Goal: Information Seeking & Learning: Learn about a topic

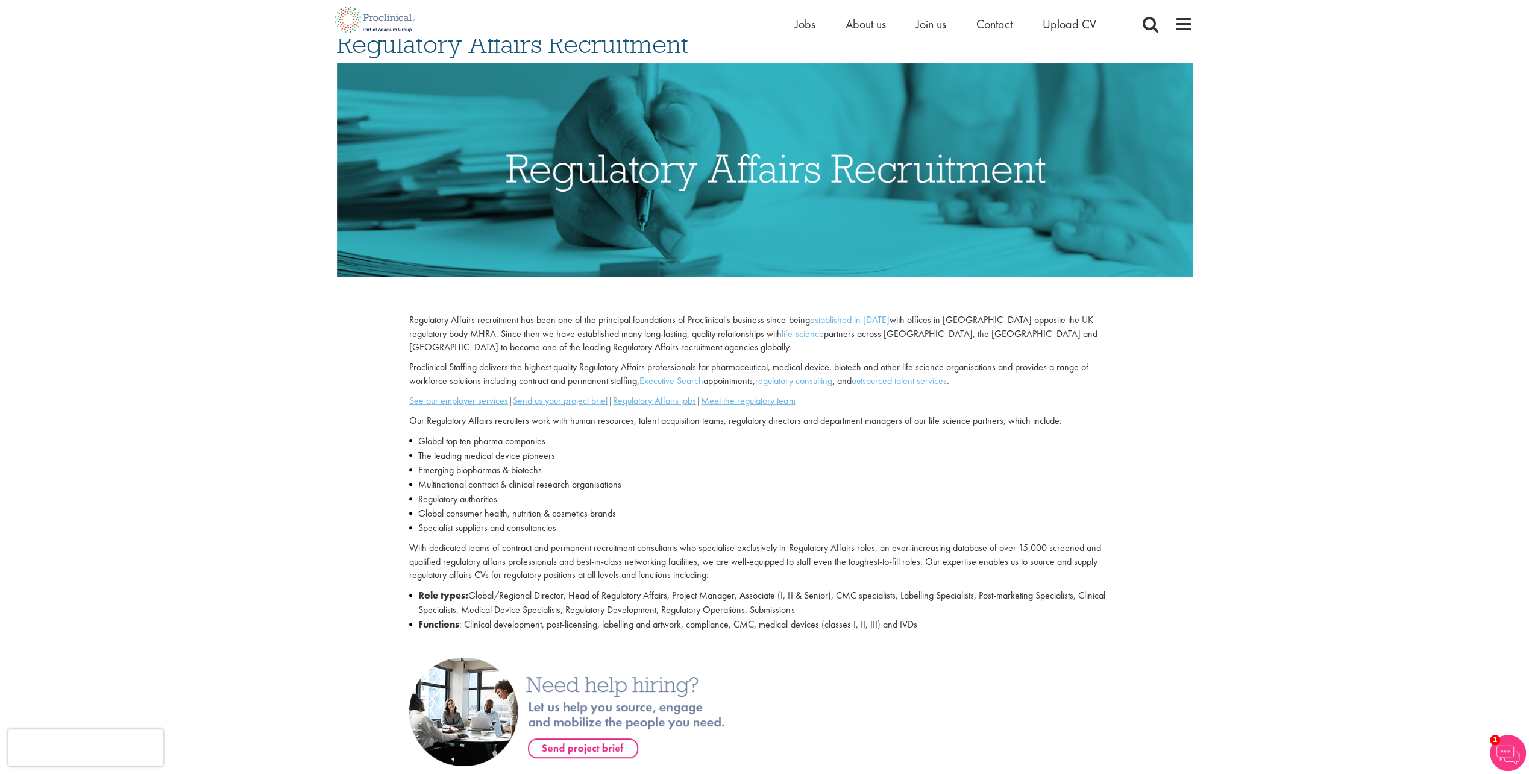
scroll to position [92, 0]
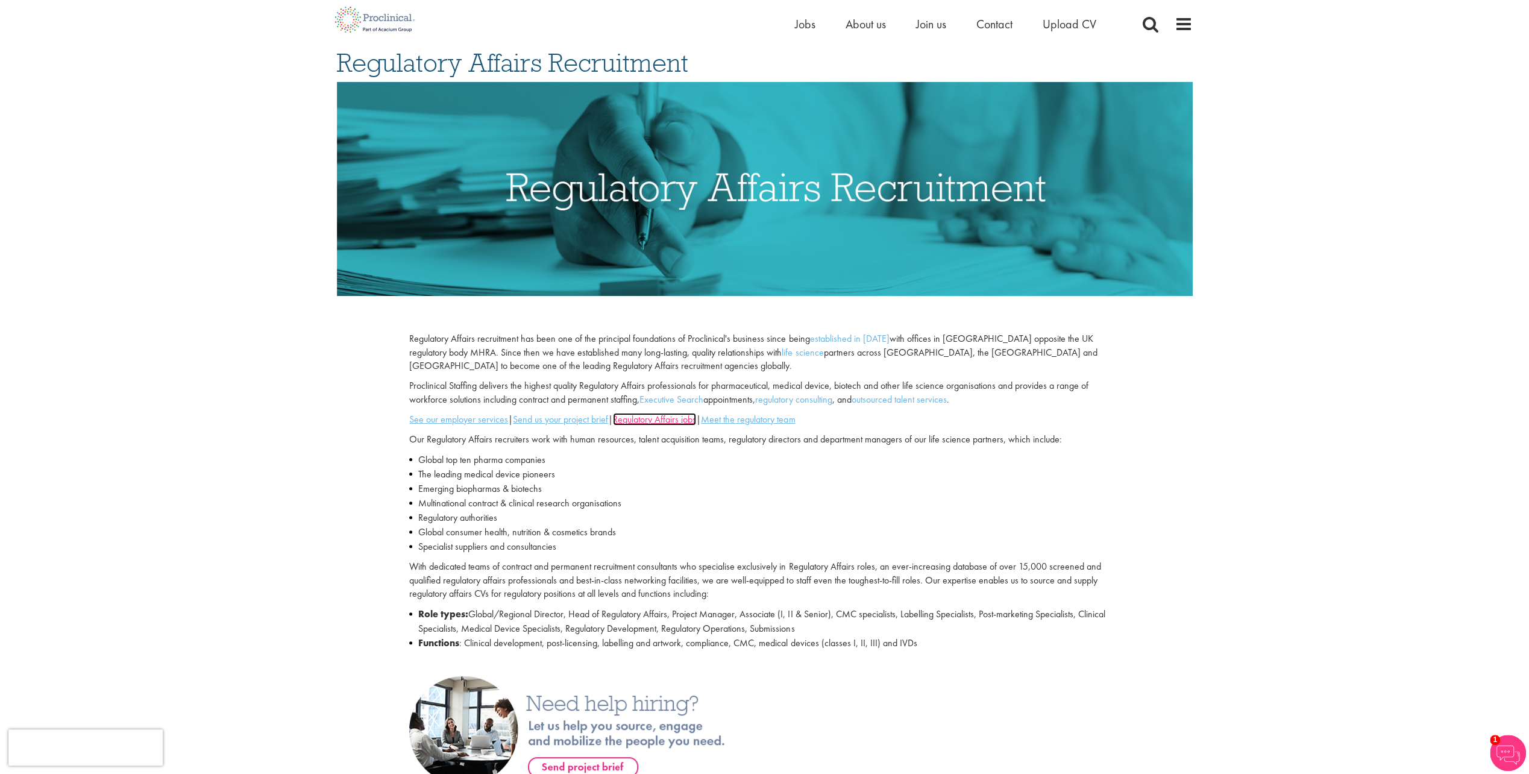
click at [660, 422] on u "Regulatory Affairs jobs" at bounding box center [654, 419] width 83 height 13
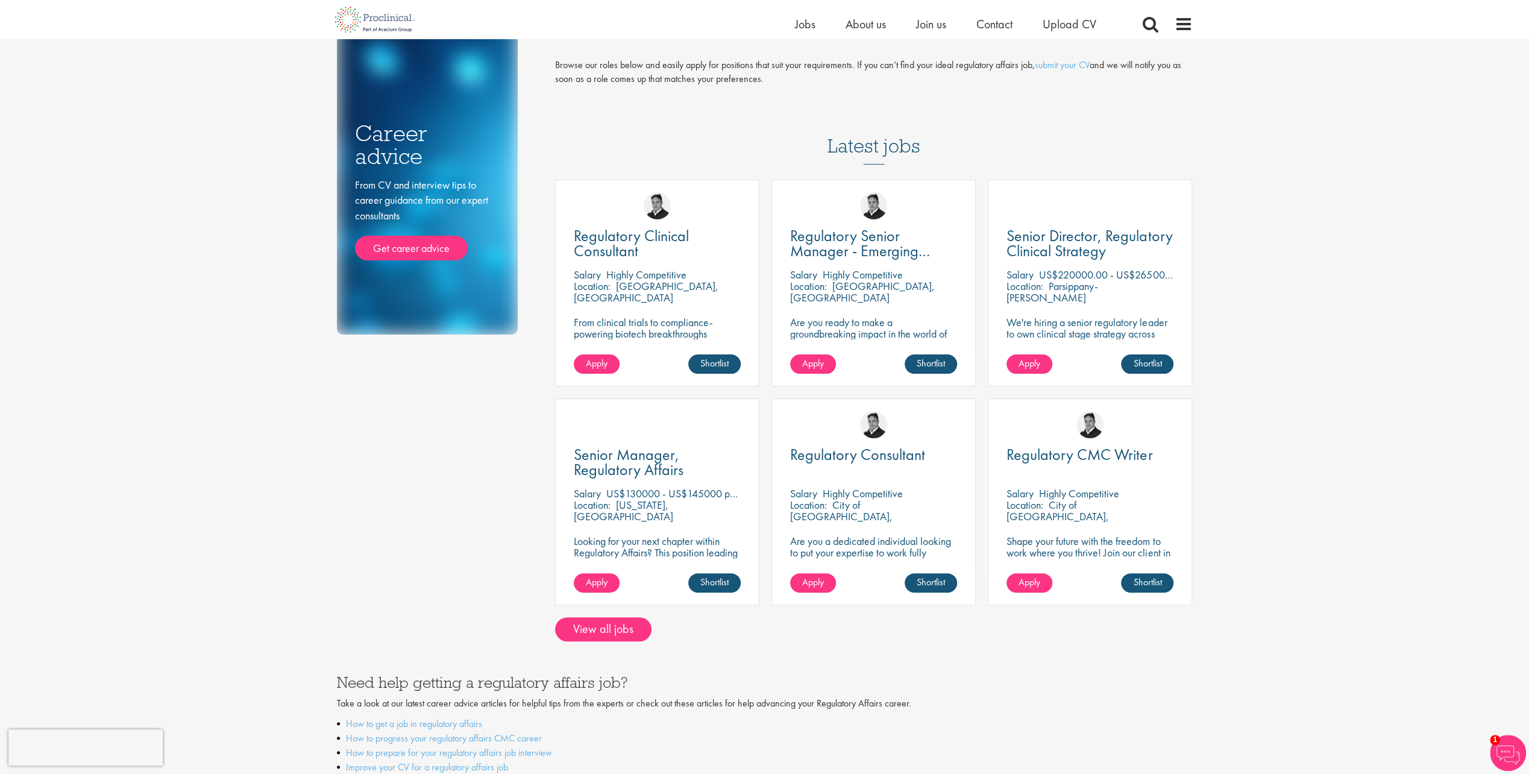
scroll to position [181, 0]
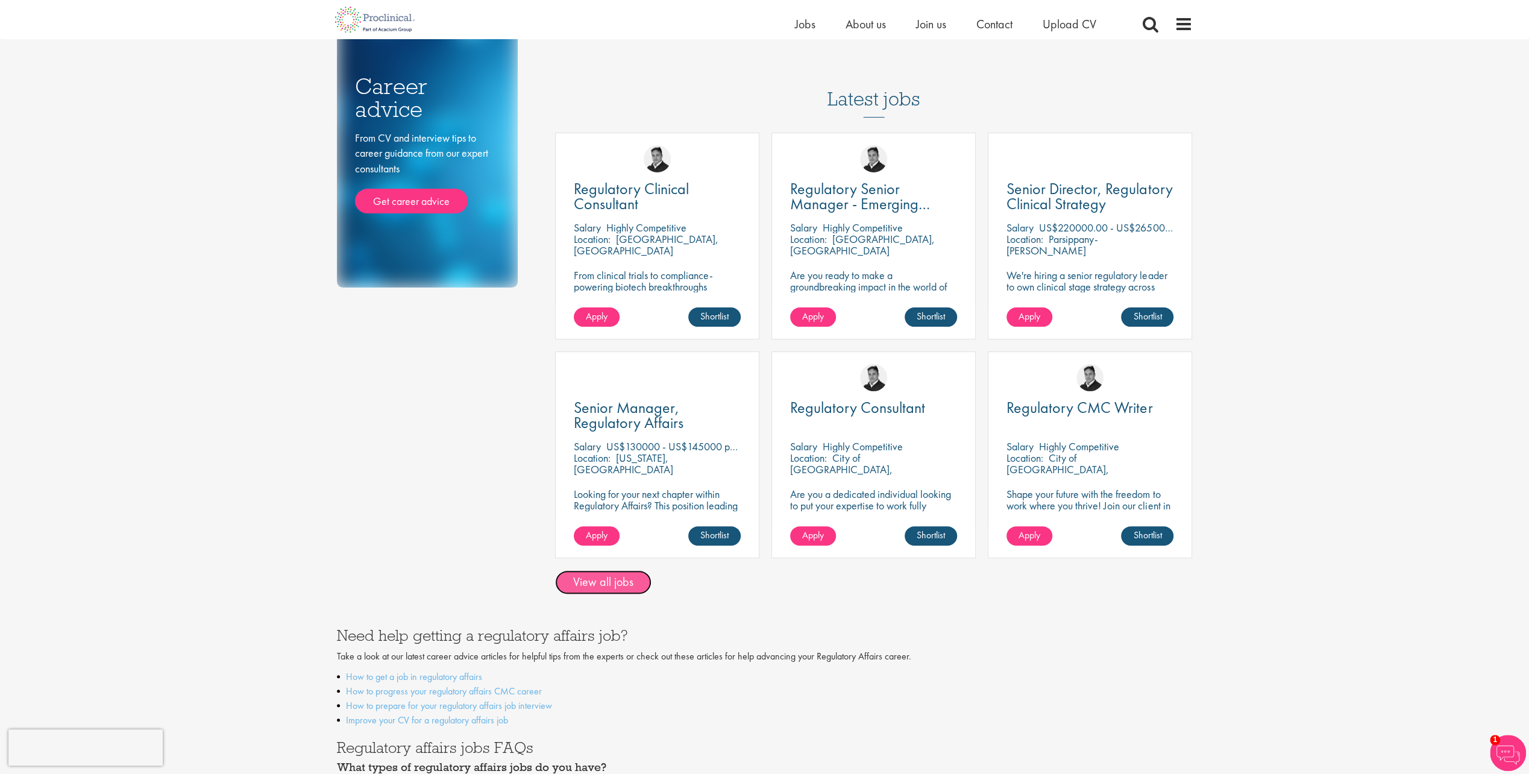
click at [605, 584] on link "View all jobs" at bounding box center [603, 582] width 96 height 24
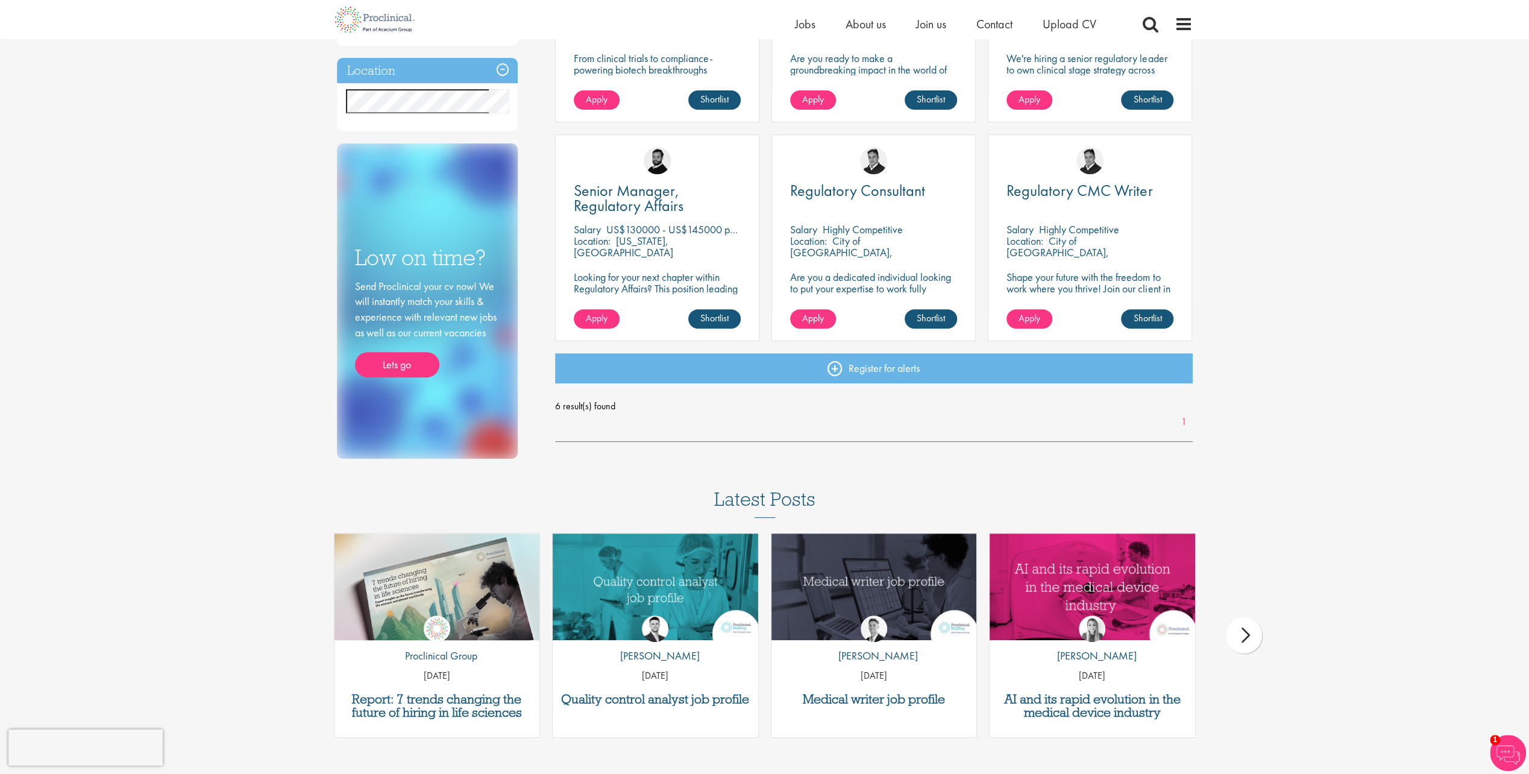
scroll to position [361, 0]
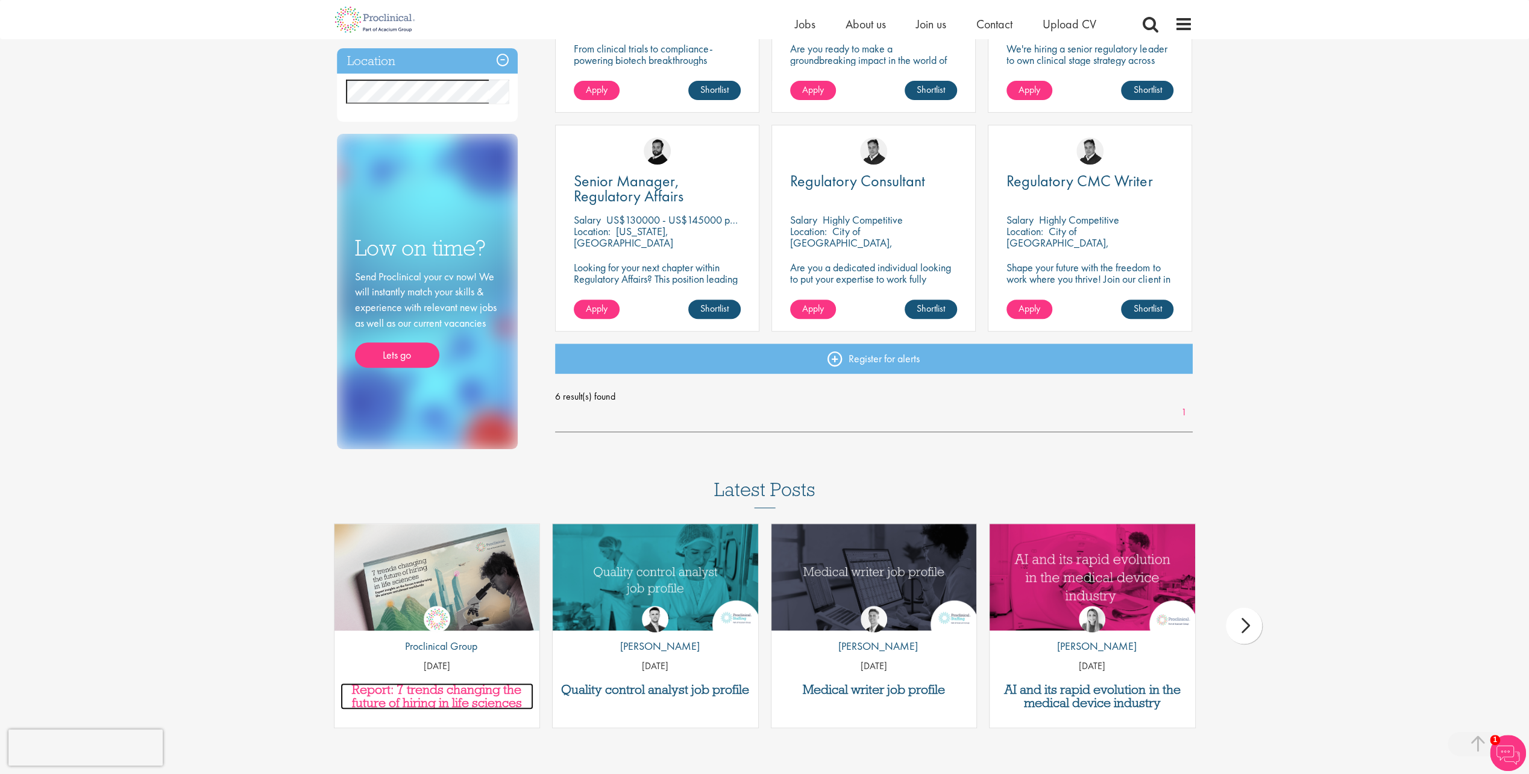
click at [463, 692] on h3 "Report: 7 trends changing the future of hiring in life sciences" at bounding box center [436, 696] width 193 height 27
